Goal: Information Seeking & Learning: Understand process/instructions

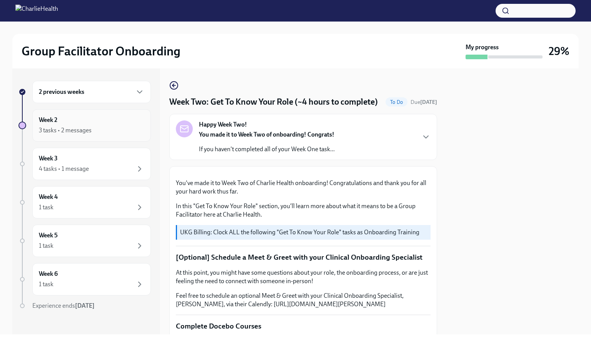
click at [54, 122] on h6 "Week 2" at bounding box center [48, 120] width 18 height 8
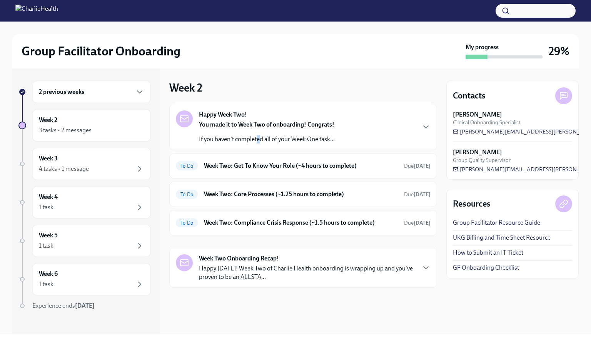
click at [258, 142] on p "If you haven't completed all of your Week One task..." at bounding box center [267, 139] width 136 height 8
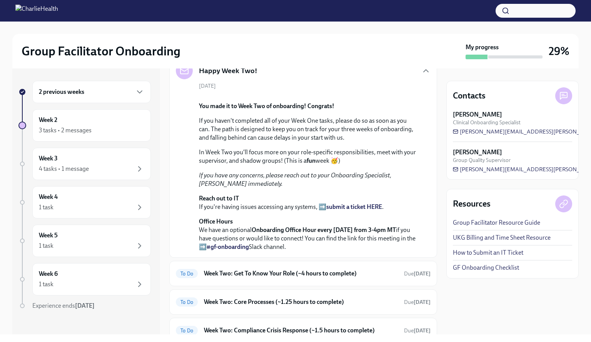
scroll to position [229, 0]
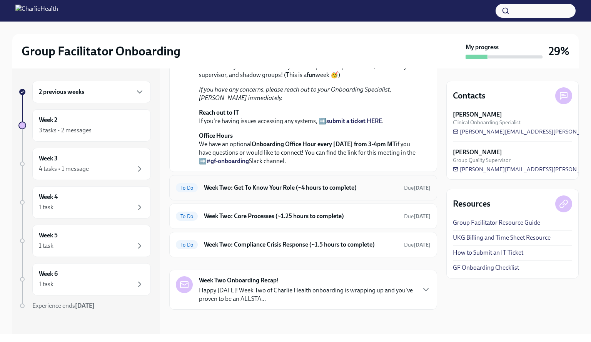
click at [249, 192] on h6 "Week Two: Get To Know Your Role (~4 hours to complete)" at bounding box center [301, 188] width 194 height 8
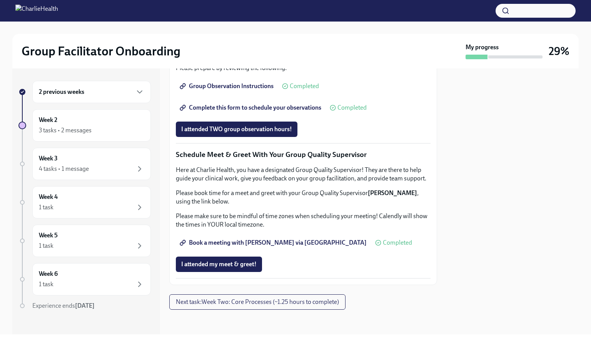
scroll to position [708, 0]
click at [223, 306] on span "Next task : Week Two: Core Processes (~1.25 hours to complete)" at bounding box center [257, 302] width 163 height 8
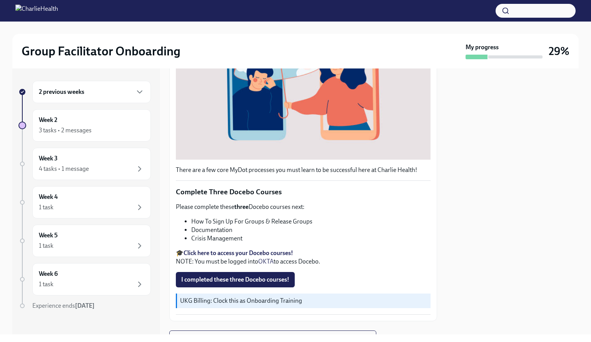
scroll to position [193, 0]
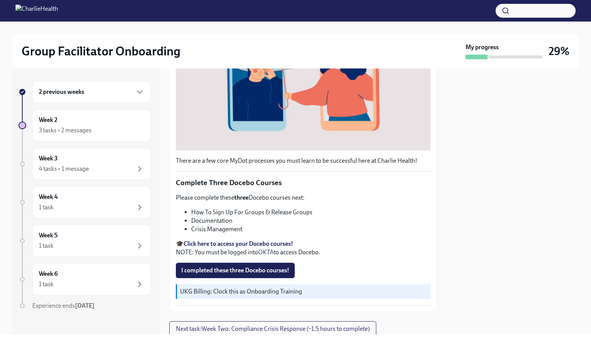
click at [233, 267] on span "I completed these three Docebo courses!" at bounding box center [235, 271] width 108 height 8
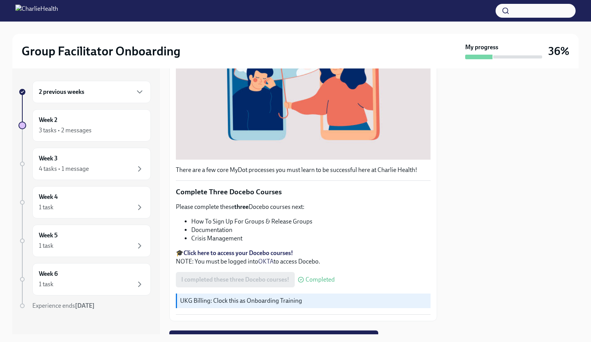
scroll to position [215, 0]
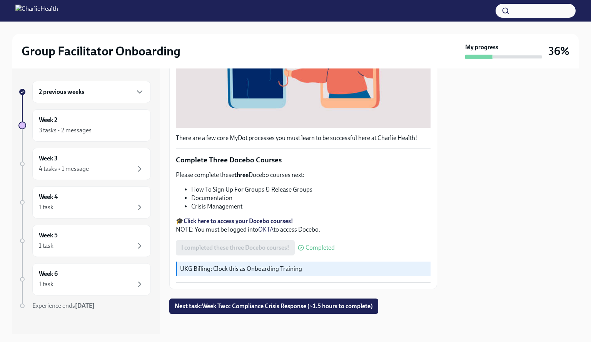
click at [266, 304] on span "Next task : Week Two: Compliance Crisis Response (~1.5 hours to complete)" at bounding box center [274, 307] width 198 height 8
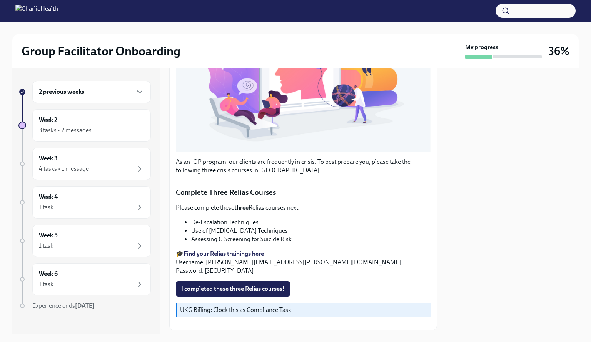
scroll to position [193, 0]
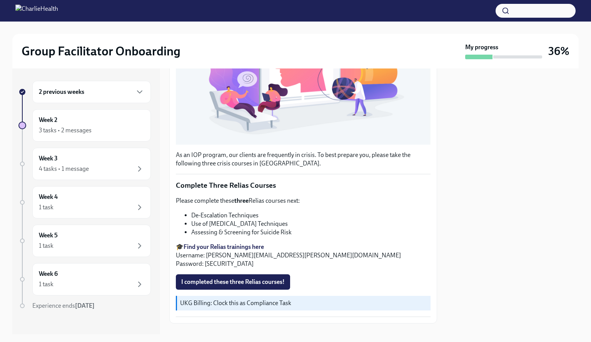
click at [237, 243] on strong "Find your Relias trainings here" at bounding box center [224, 246] width 80 height 7
